Goal: Find specific page/section: Find specific page/section

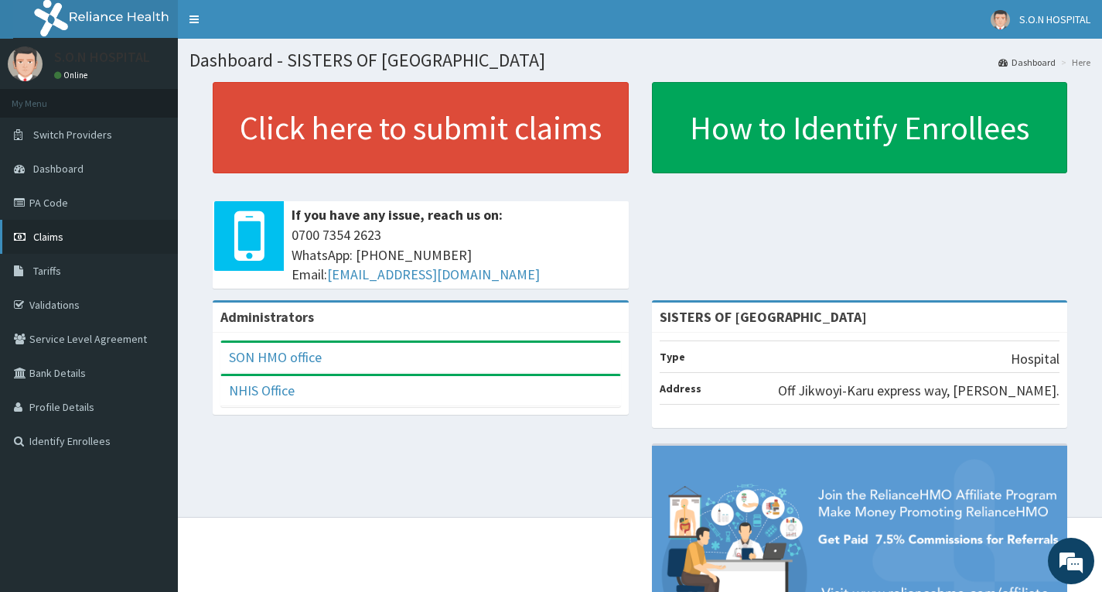
click at [114, 235] on link "Claims" at bounding box center [89, 237] width 178 height 34
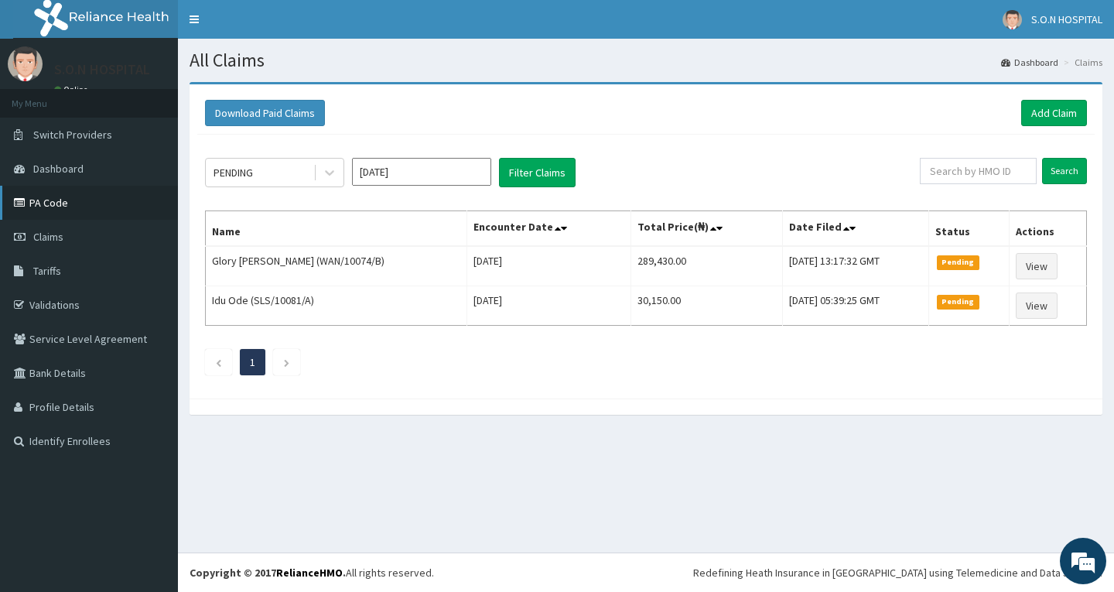
click at [106, 206] on link "PA Code" at bounding box center [89, 203] width 178 height 34
